Goal: Transaction & Acquisition: Subscribe to service/newsletter

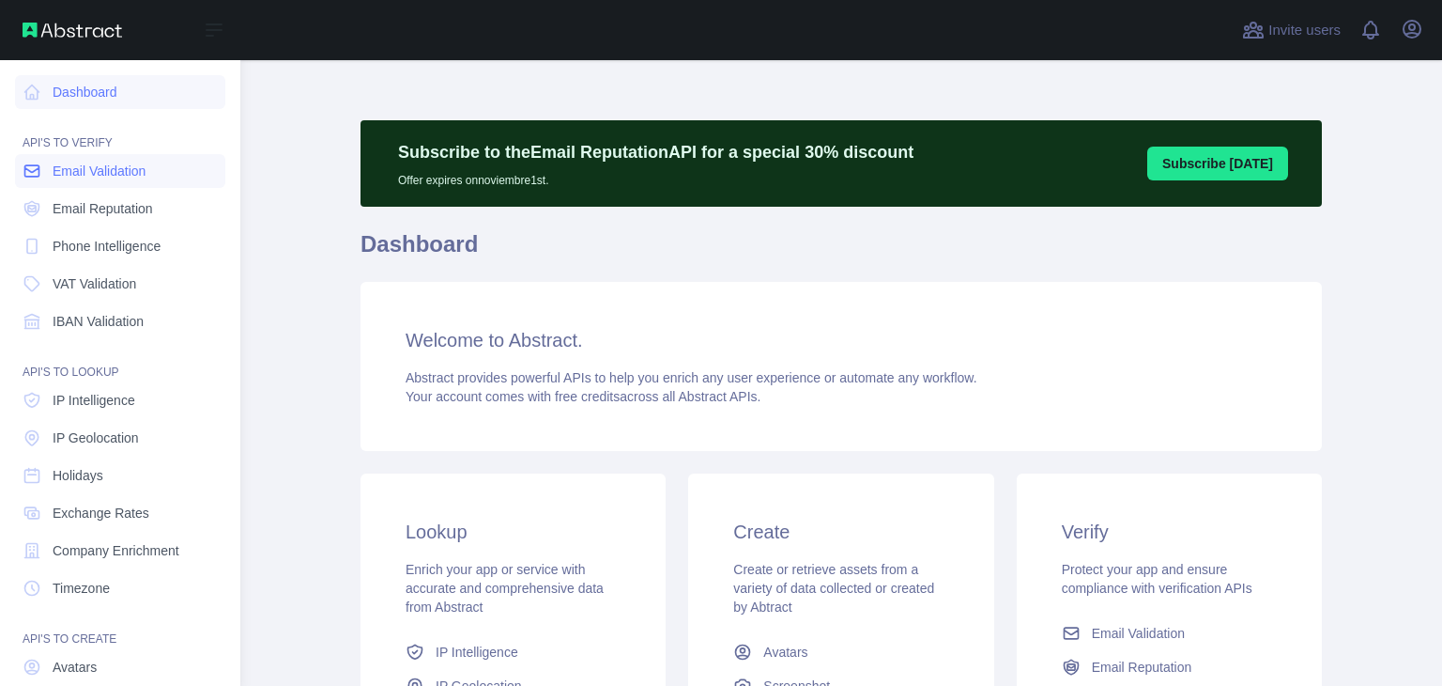
click at [30, 162] on icon at bounding box center [32, 171] width 19 height 19
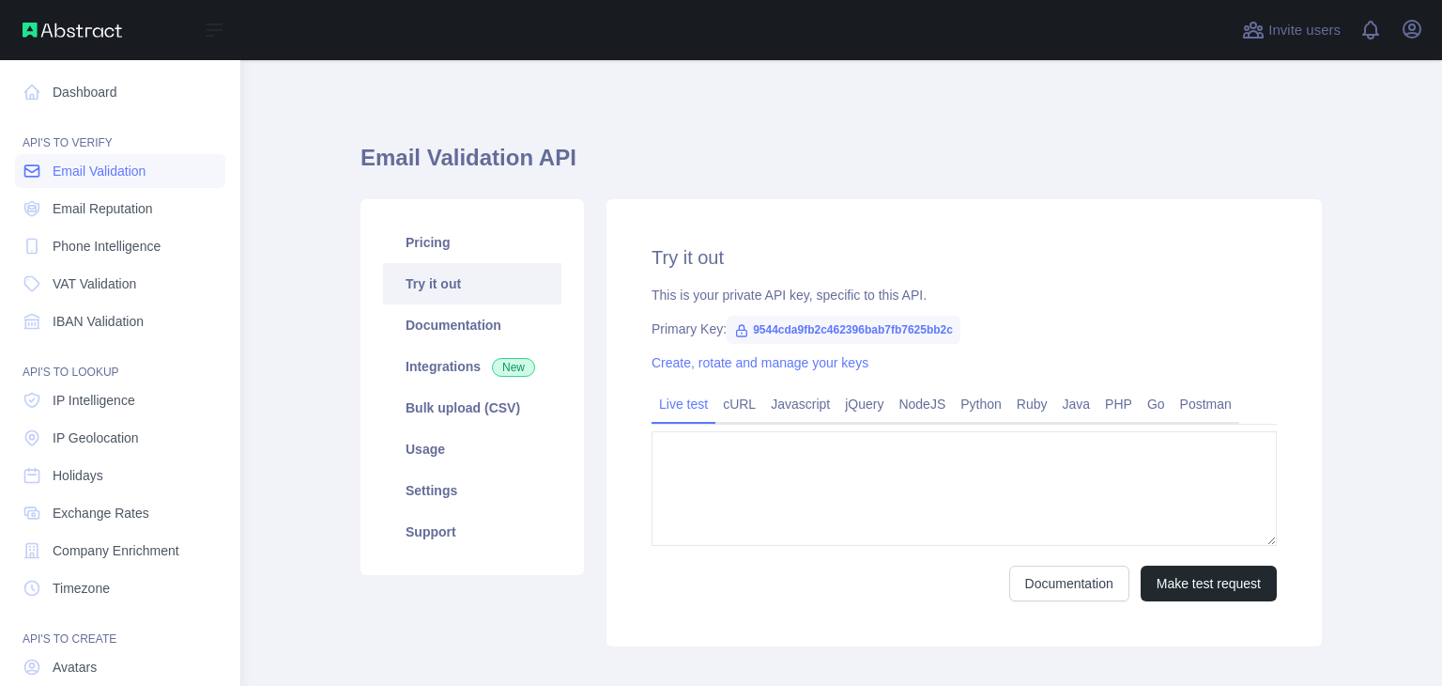
type textarea "**********"
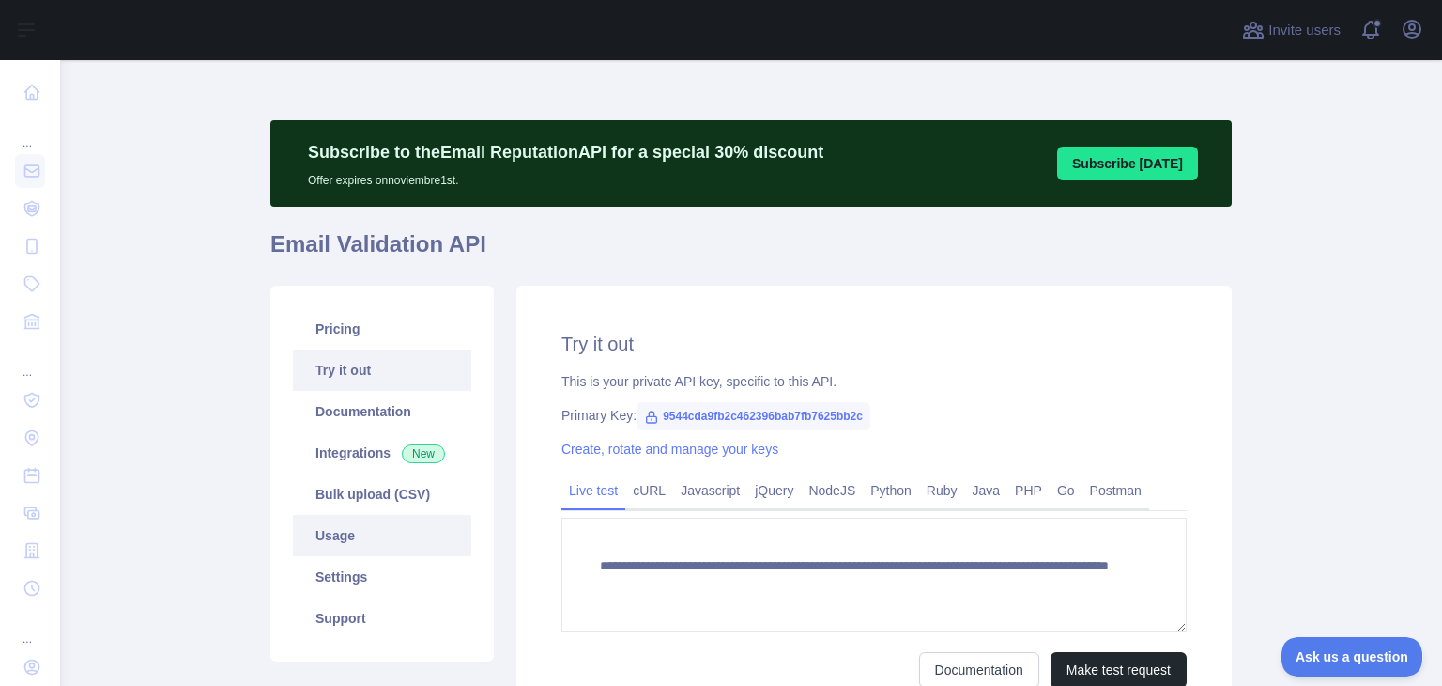
click at [366, 547] on link "Usage" at bounding box center [382, 535] width 178 height 41
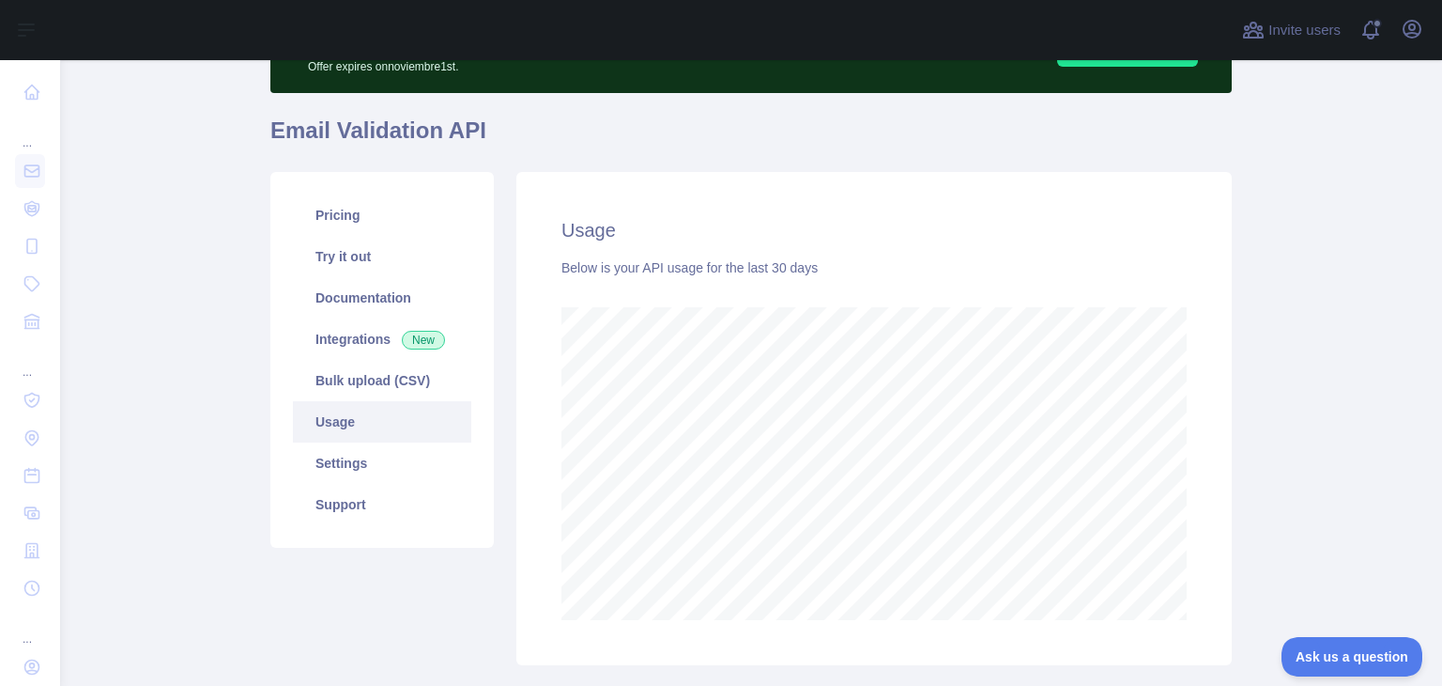
scroll to position [113, 0]
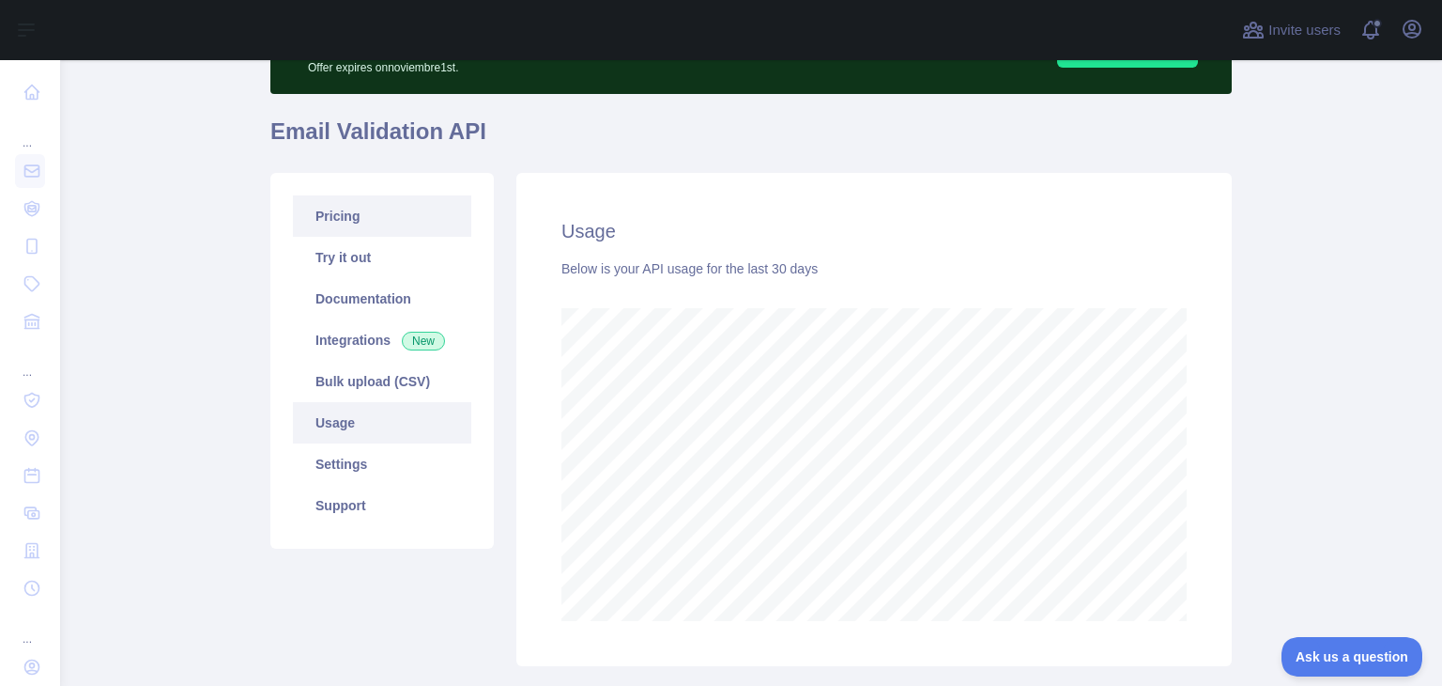
click at [351, 224] on link "Pricing" at bounding box center [382, 215] width 178 height 41
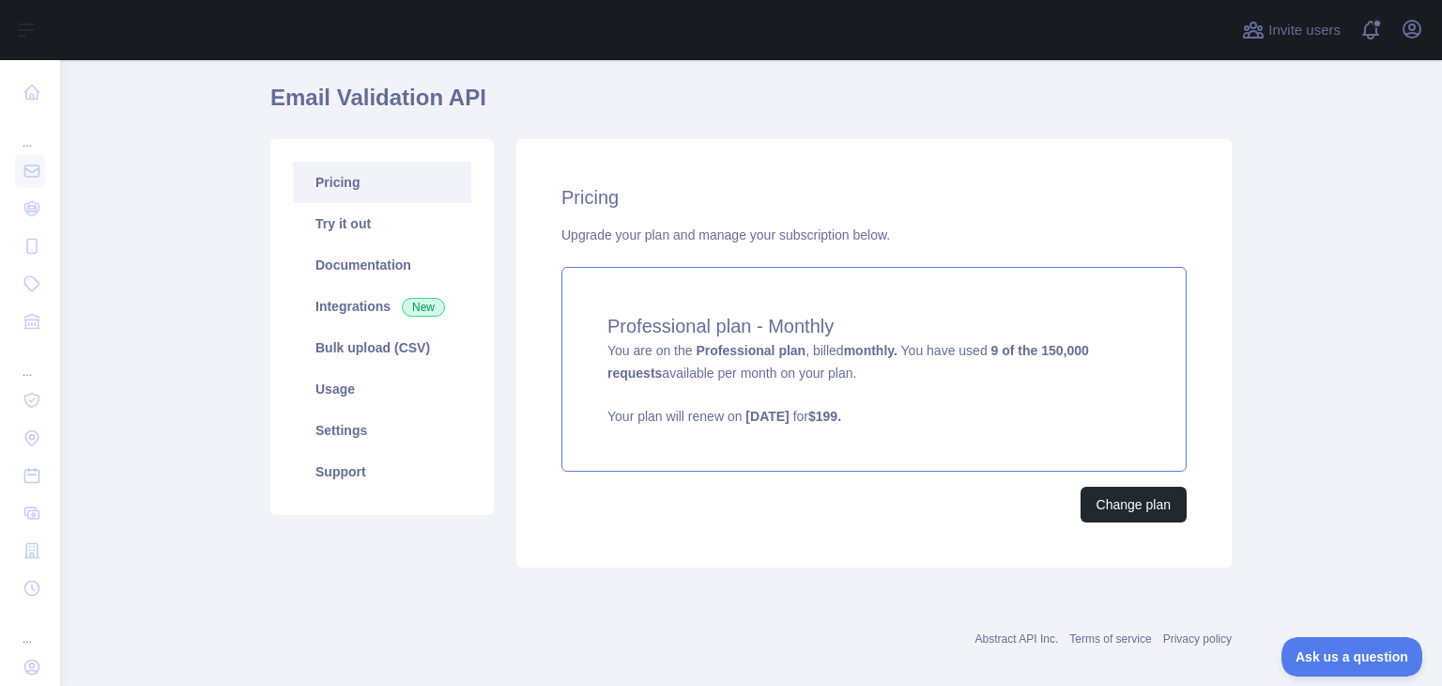
scroll to position [166, 0]
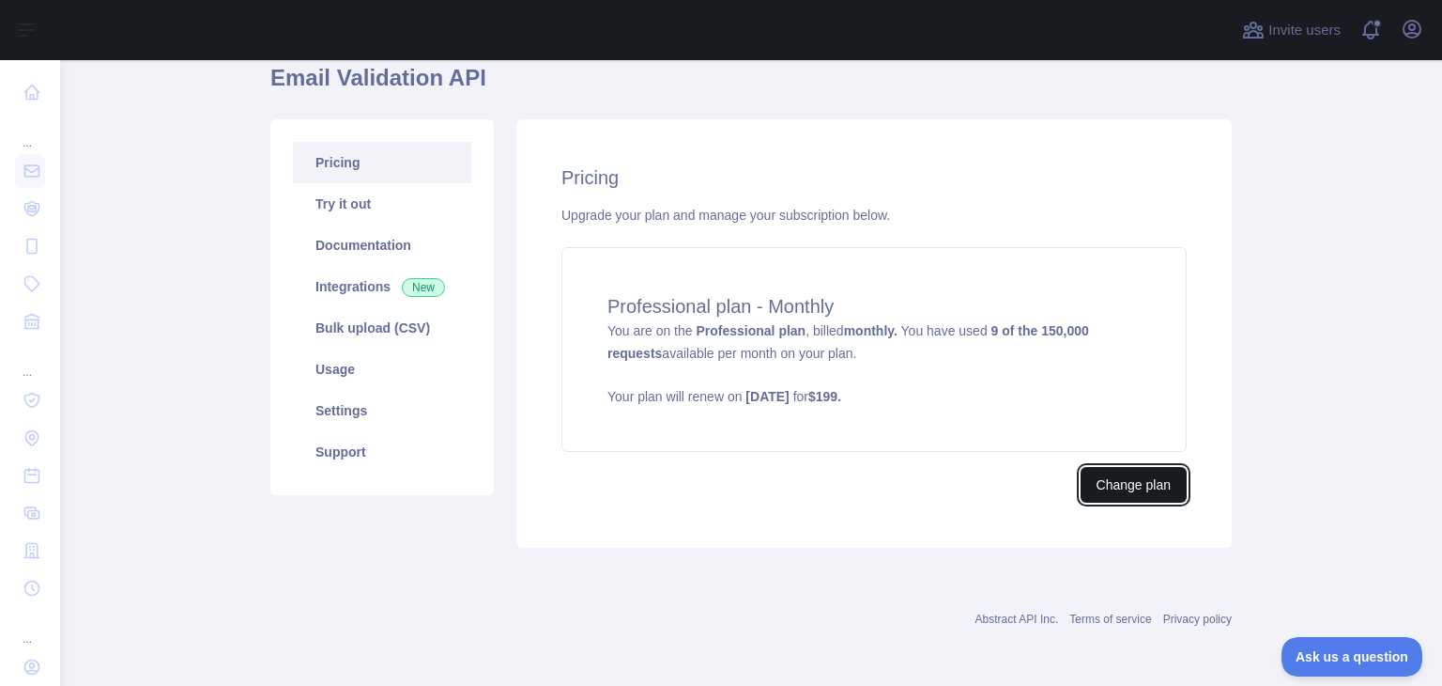
click at [1142, 489] on button "Change plan" at bounding box center [1134, 485] width 106 height 36
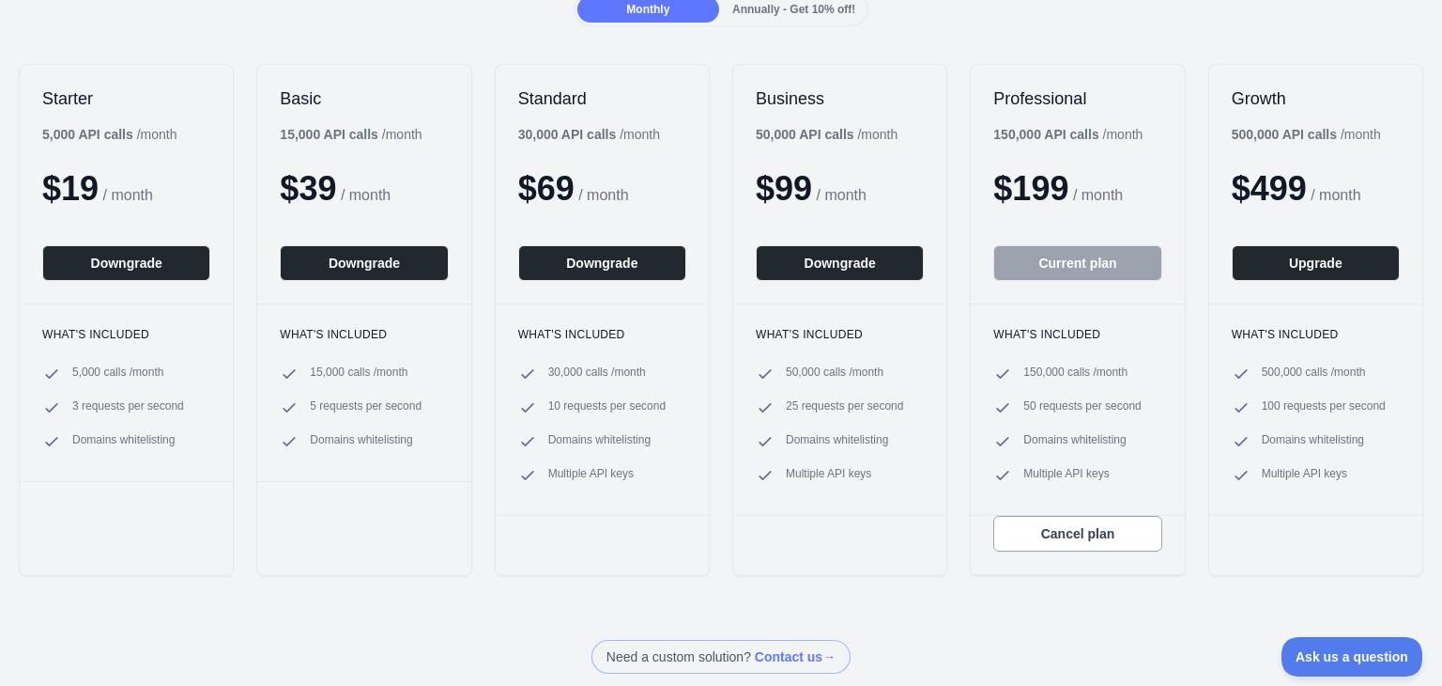
scroll to position [207, 0]
